Goal: Find specific page/section: Find specific page/section

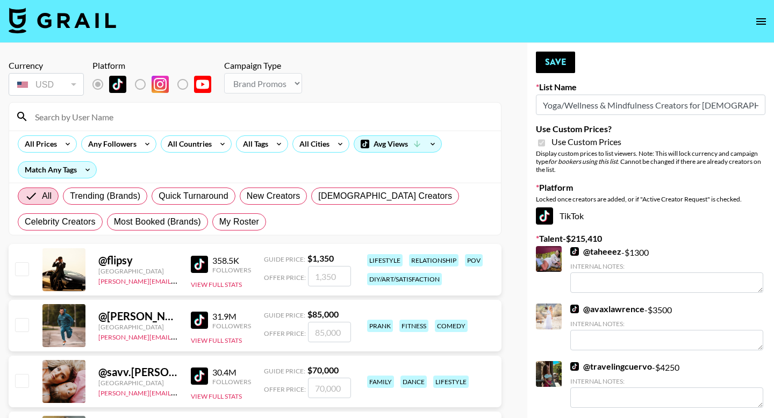
select select "Brand"
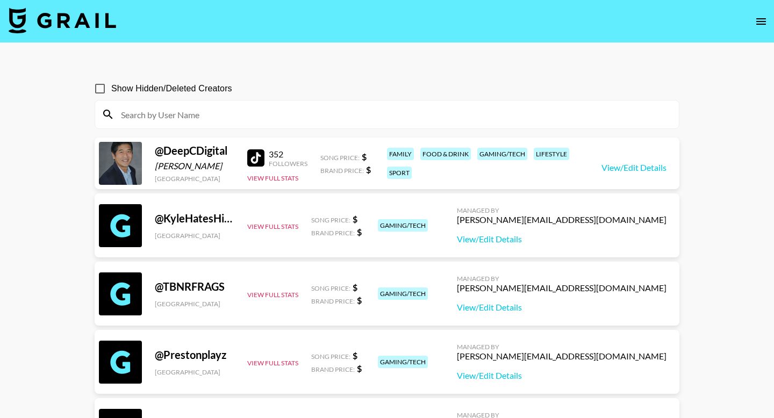
click at [395, 118] on input at bounding box center [394, 114] width 558 height 17
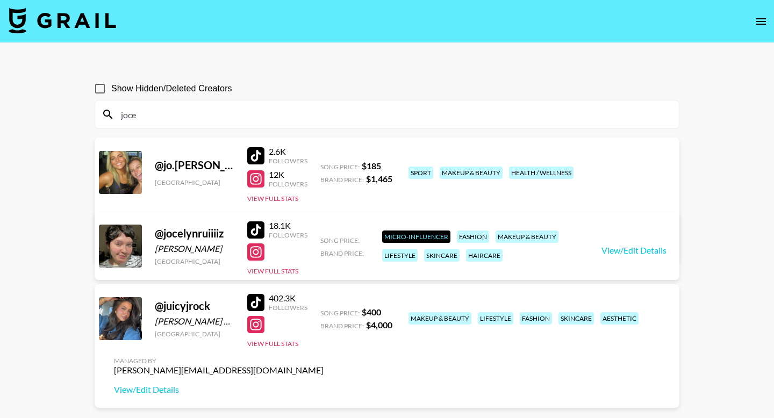
click at [324, 239] on link "View/Edit Details" at bounding box center [219, 244] width 210 height 11
drag, startPoint x: 337, startPoint y: 121, endPoint x: 75, endPoint y: 116, distance: 261.4
click at [75, 116] on main "Show Hidden/Deleted Creators joce @ jo.pringle United States 2.6K Followers 12K…" at bounding box center [387, 235] width 774 height 384
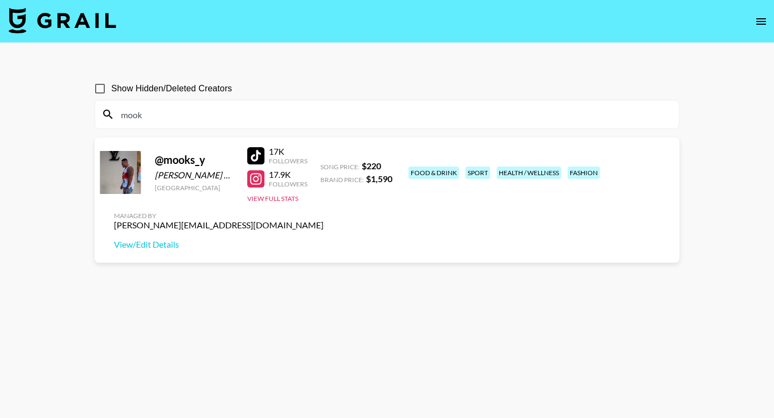
type input "mook"
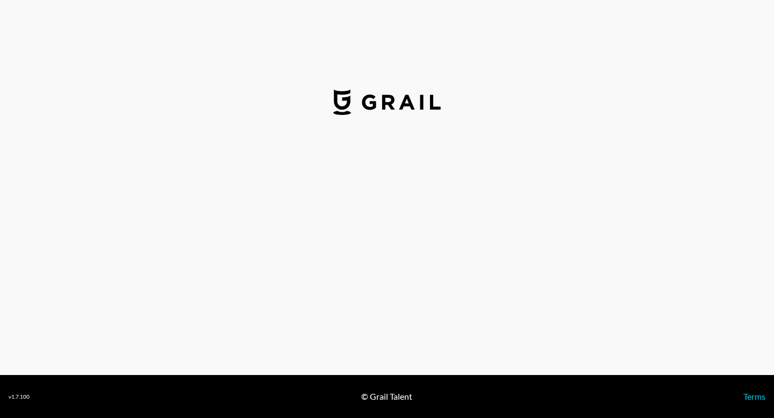
select select "USD"
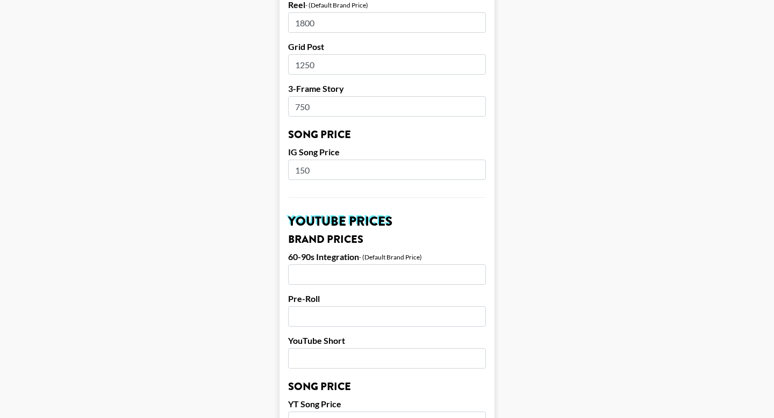
scroll to position [588, 0]
